Goal: Task Accomplishment & Management: Manage account settings

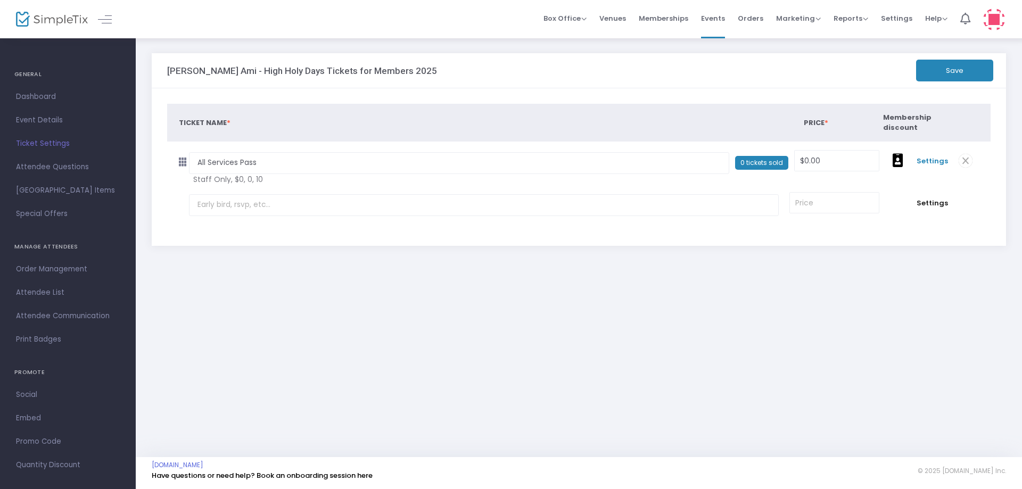
click at [927, 163] on span "Settings" at bounding box center [931, 161] width 31 height 11
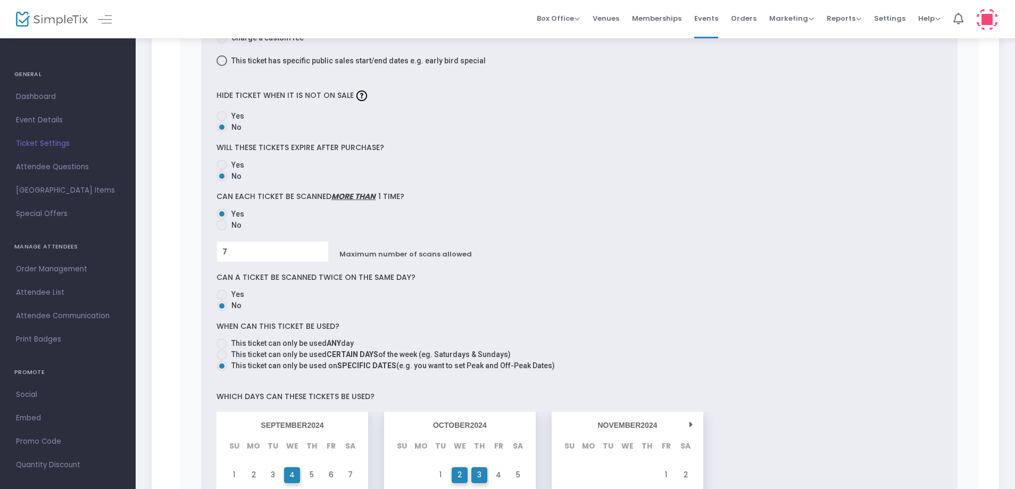
scroll to position [479, 0]
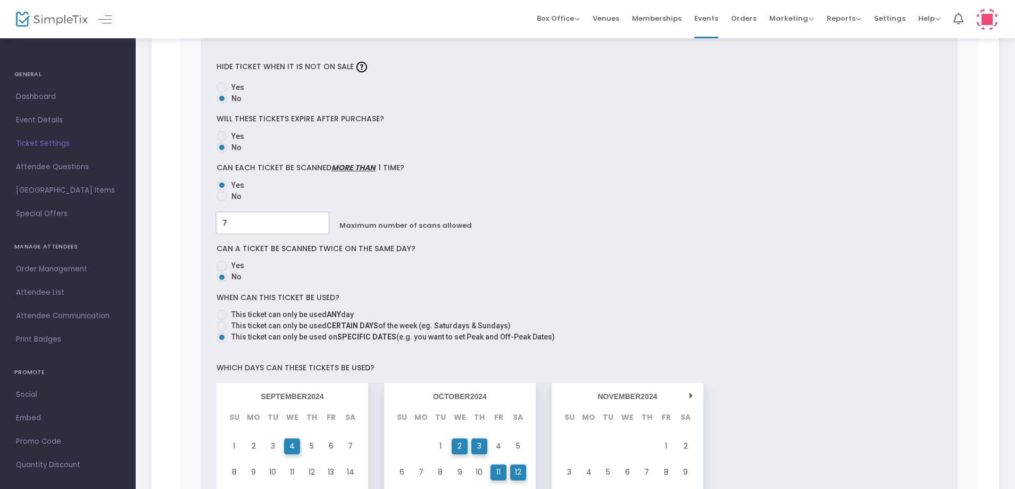
click at [255, 224] on input "7" at bounding box center [272, 223] width 111 height 20
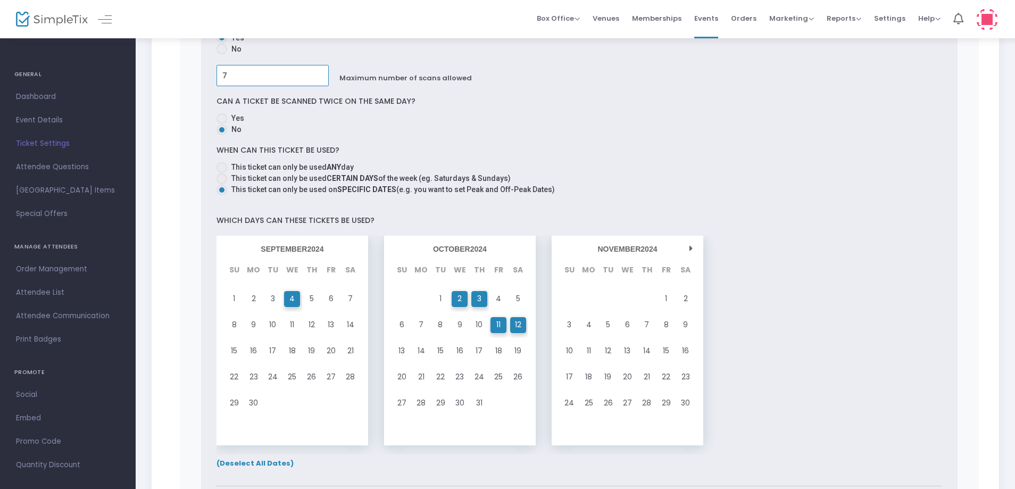
scroll to position [639, 0]
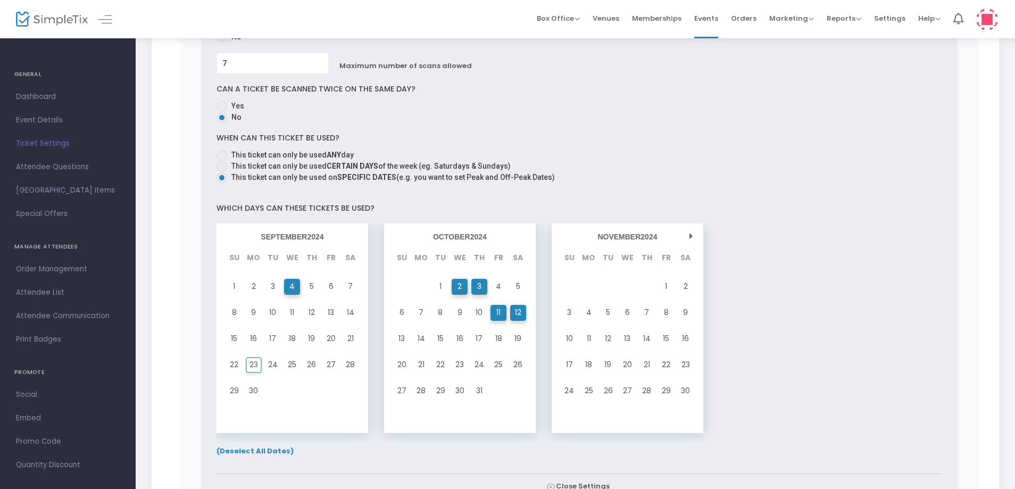
click at [254, 368] on span "23" at bounding box center [254, 365] width 9 height 14
click at [292, 286] on span "4" at bounding box center [292, 286] width 5 height 14
click at [453, 291] on div "2" at bounding box center [459, 287] width 19 height 26
click at [476, 289] on div "3" at bounding box center [479, 287] width 19 height 26
click at [497, 311] on span "11" at bounding box center [499, 312] width 4 height 14
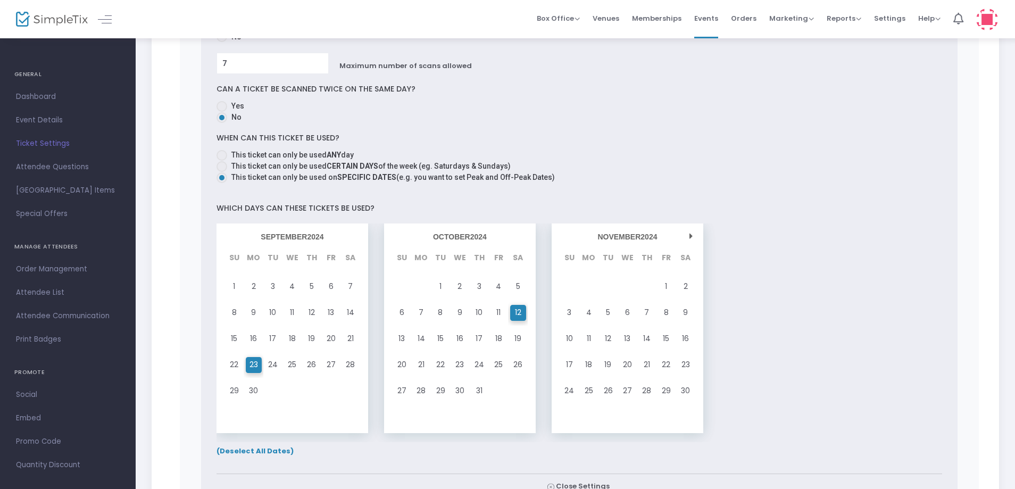
click at [523, 315] on div "12" at bounding box center [517, 313] width 19 height 26
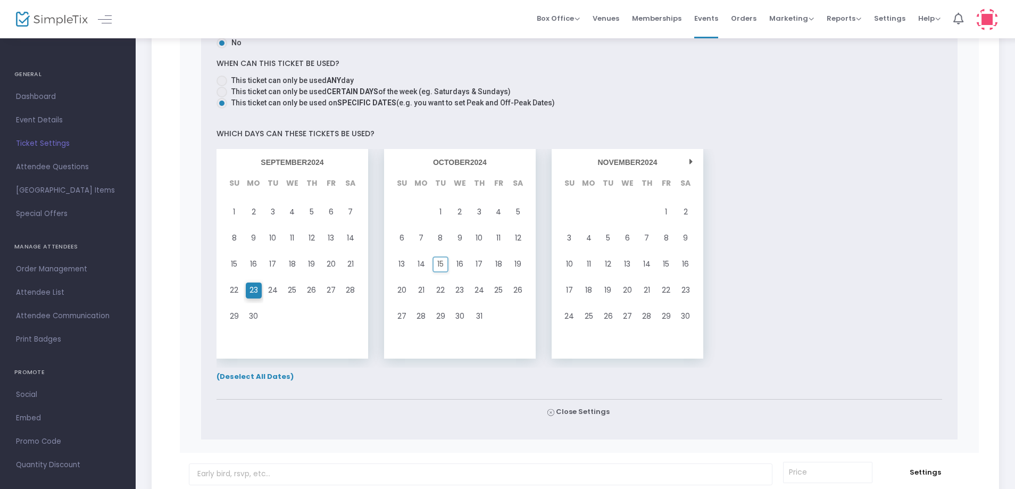
scroll to position [745, 0]
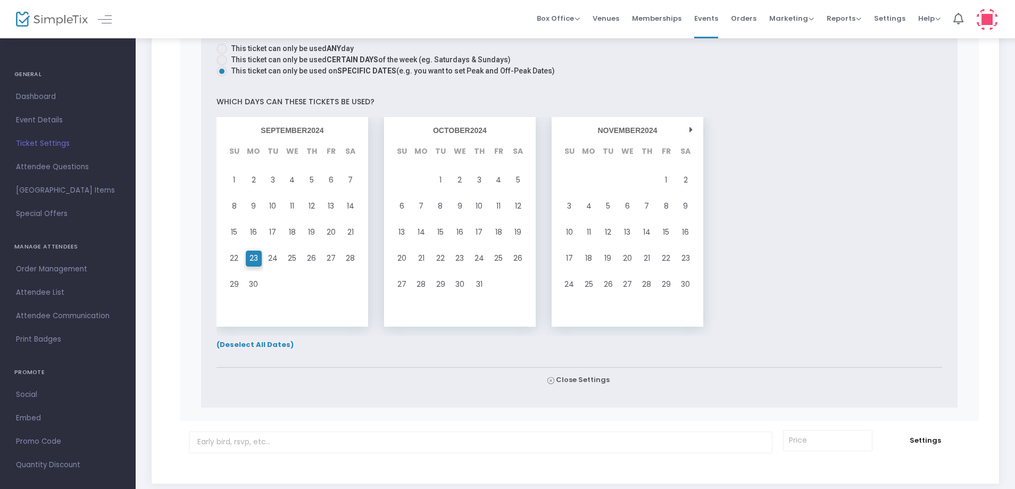
click at [275, 344] on span "(Deselect All Dates)" at bounding box center [255, 345] width 77 height 10
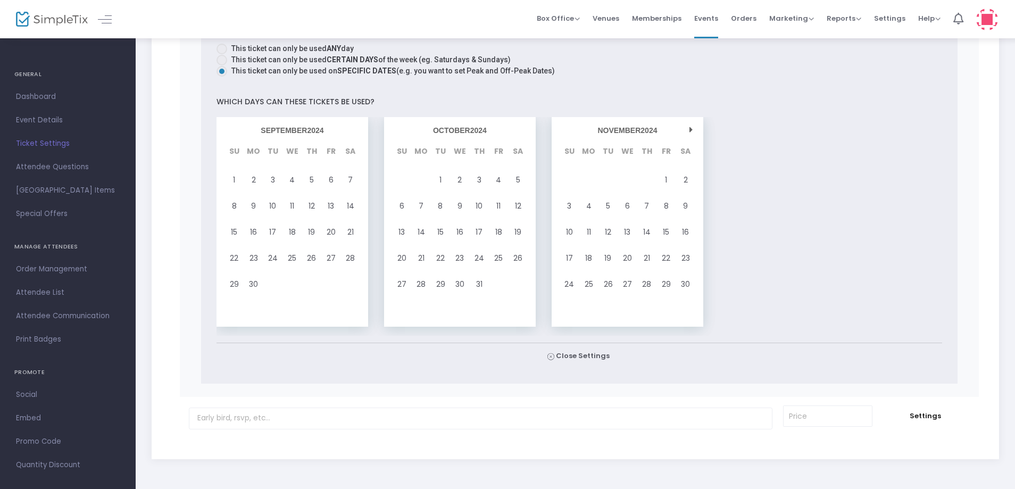
scroll to position [692, 0]
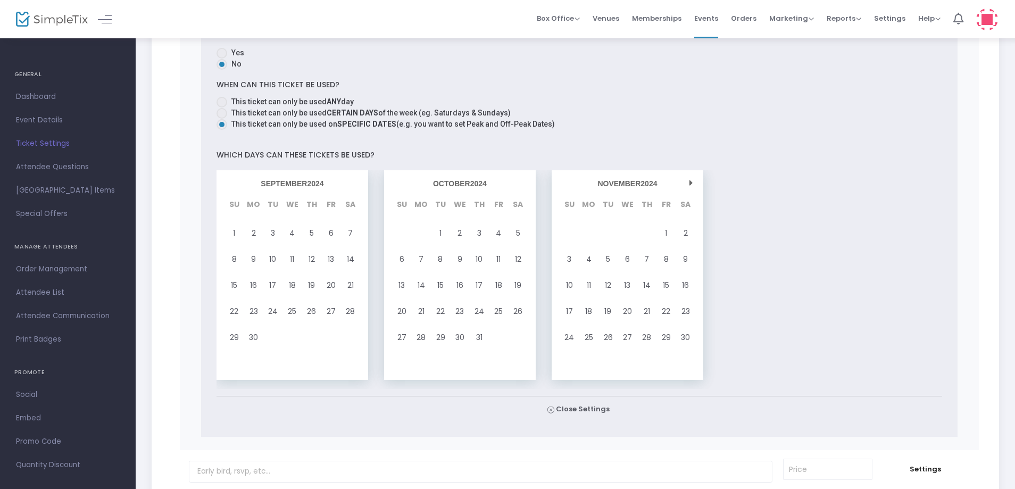
click at [694, 186] on div "NOVEMBER 2024" at bounding box center [627, 183] width 141 height 15
click at [694, 184] on div "NOVEMBER 2024" at bounding box center [627, 183] width 141 height 15
click at [690, 182] on icon at bounding box center [691, 183] width 3 height 9
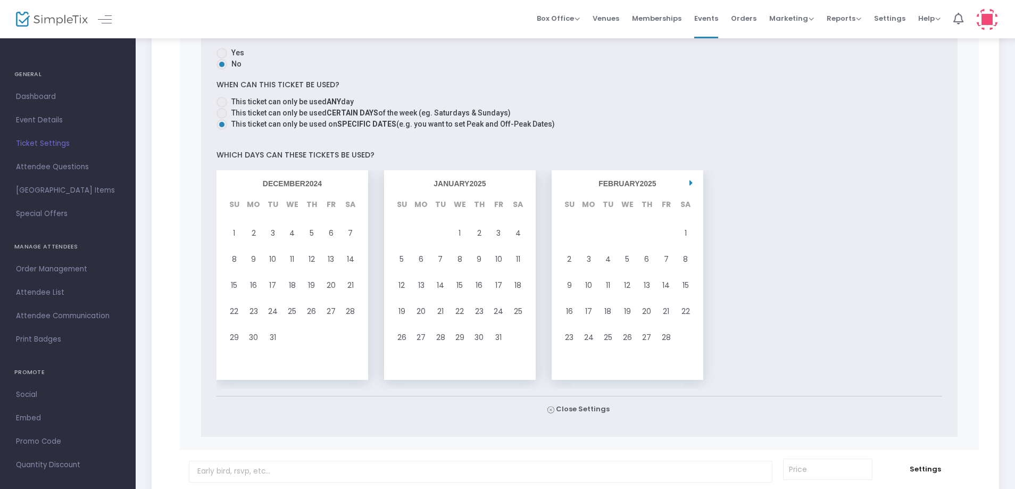
click at [690, 182] on icon at bounding box center [691, 183] width 3 height 9
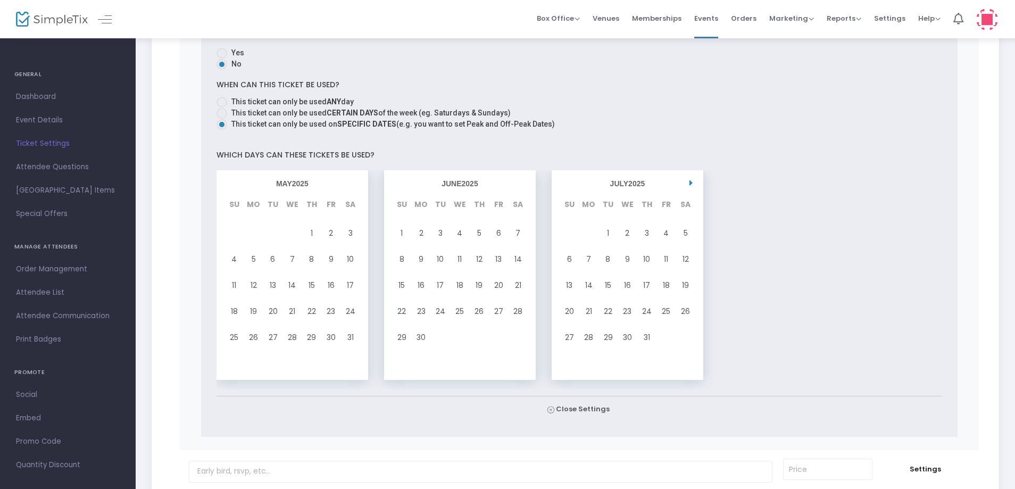
click at [690, 182] on icon at bounding box center [691, 183] width 3 height 9
click at [261, 318] on div "22" at bounding box center [253, 312] width 19 height 26
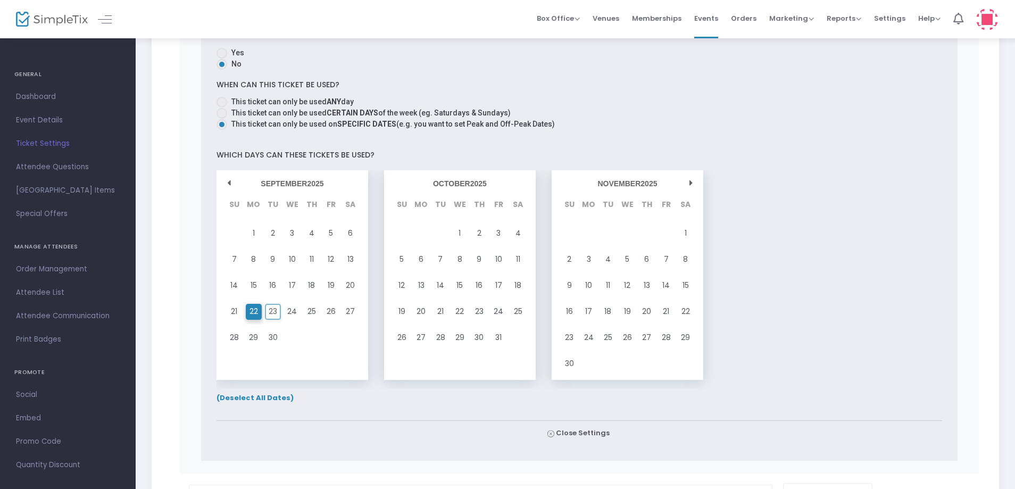
click at [276, 312] on span "23" at bounding box center [273, 311] width 9 height 14
click at [295, 312] on span "24" at bounding box center [292, 311] width 10 height 14
click at [466, 230] on div "1" at bounding box center [459, 233] width 19 height 26
click at [484, 233] on div "2" at bounding box center [479, 233] width 19 height 26
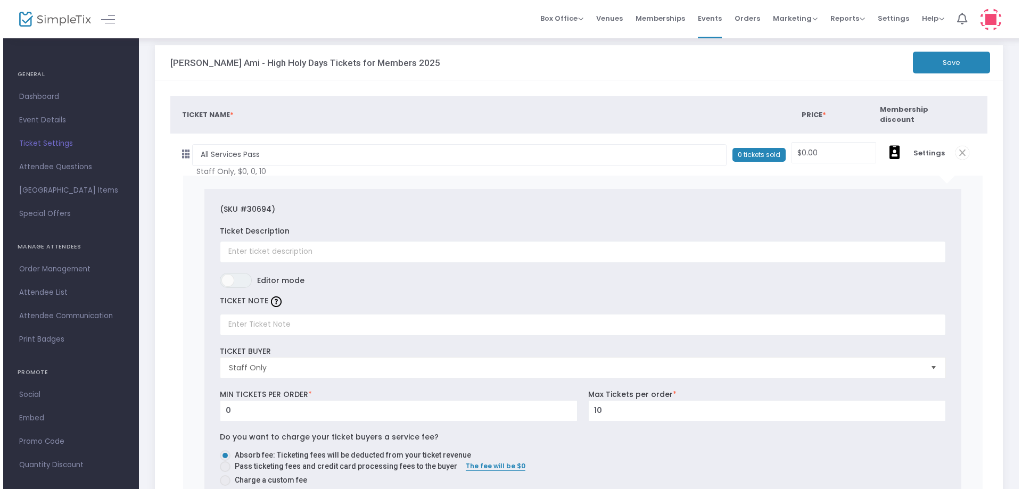
scroll to position [0, 0]
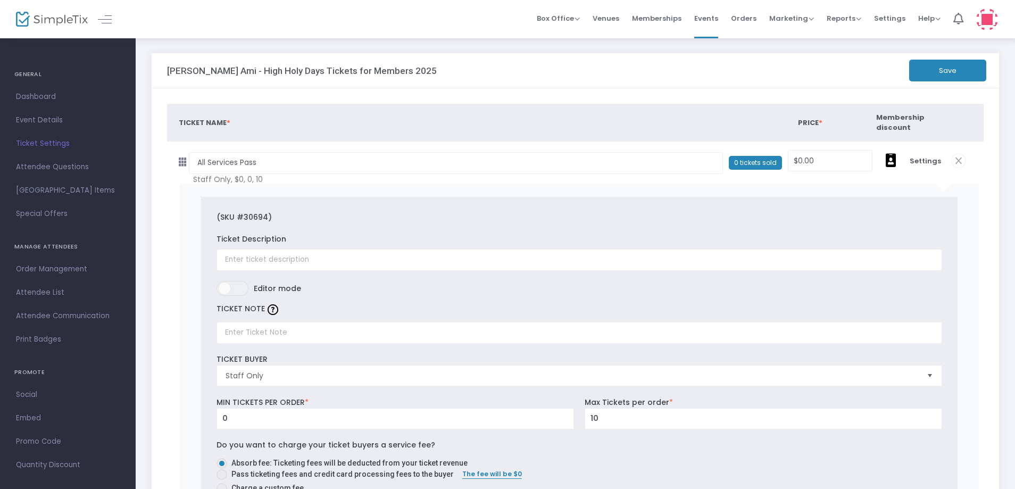
click at [949, 74] on button "Save" at bounding box center [947, 71] width 77 height 22
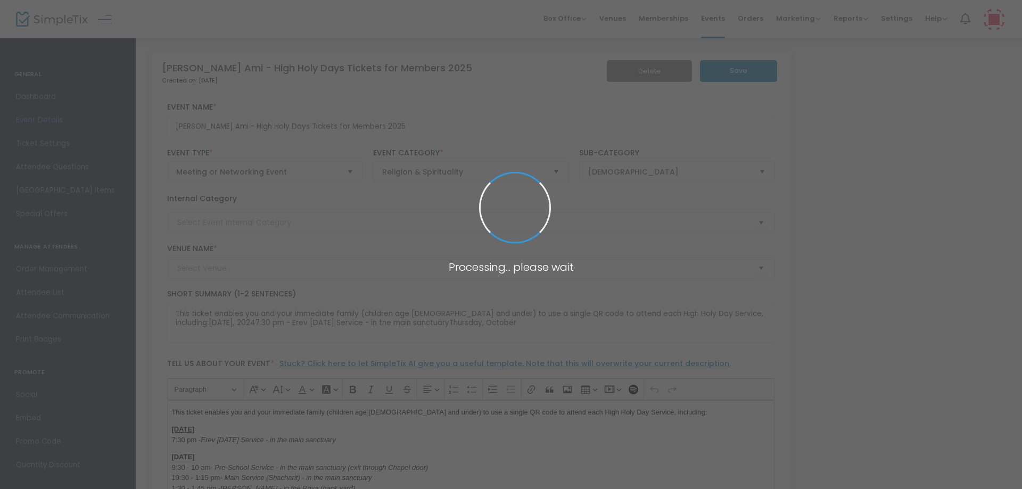
type input "[PERSON_NAME][DEMOGRAPHIC_DATA]"
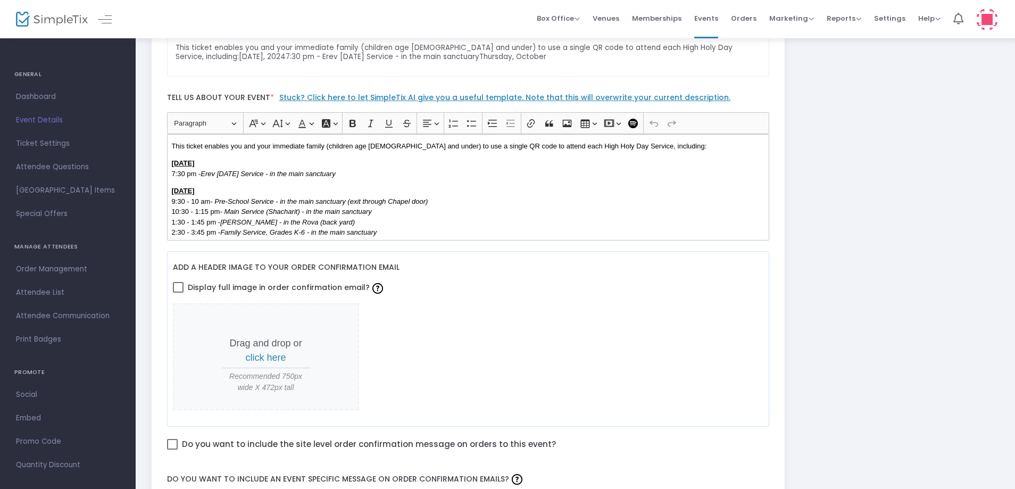
click at [272, 183] on div "This ticket enables you and your immediate family (children age [DEMOGRAPHIC_DA…" at bounding box center [468, 187] width 603 height 106
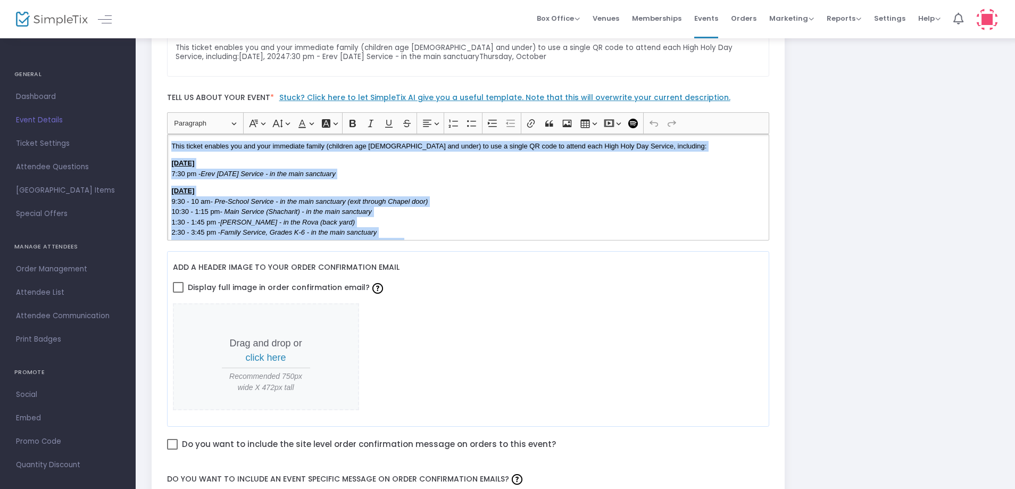
copy div "Lore ipsumd sitamet con adi elit seddoeius tempor (incididu utl 84 etd magna) a…"
